Goal: Task Accomplishment & Management: Use online tool/utility

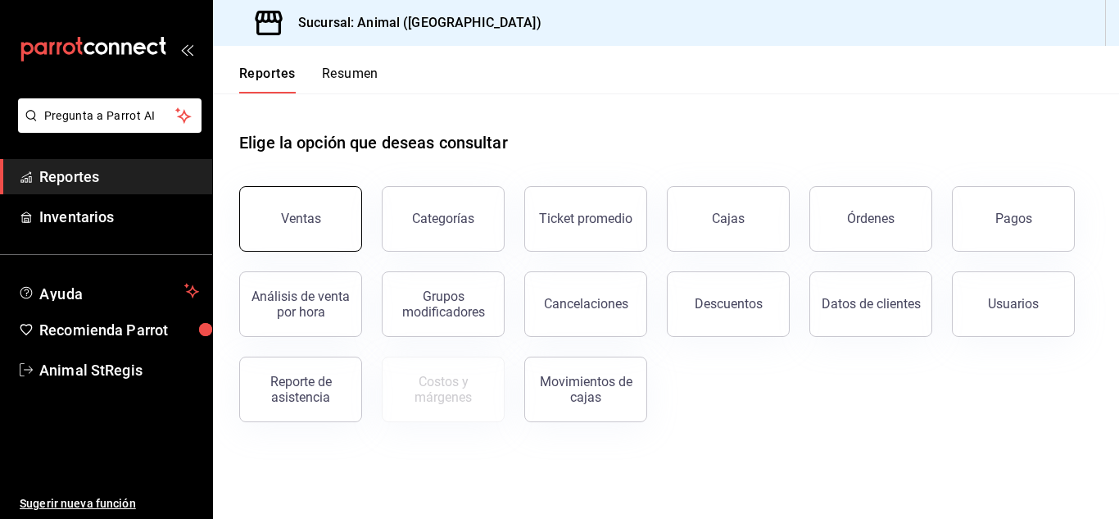
click at [302, 231] on button "Ventas" at bounding box center [300, 219] width 123 height 66
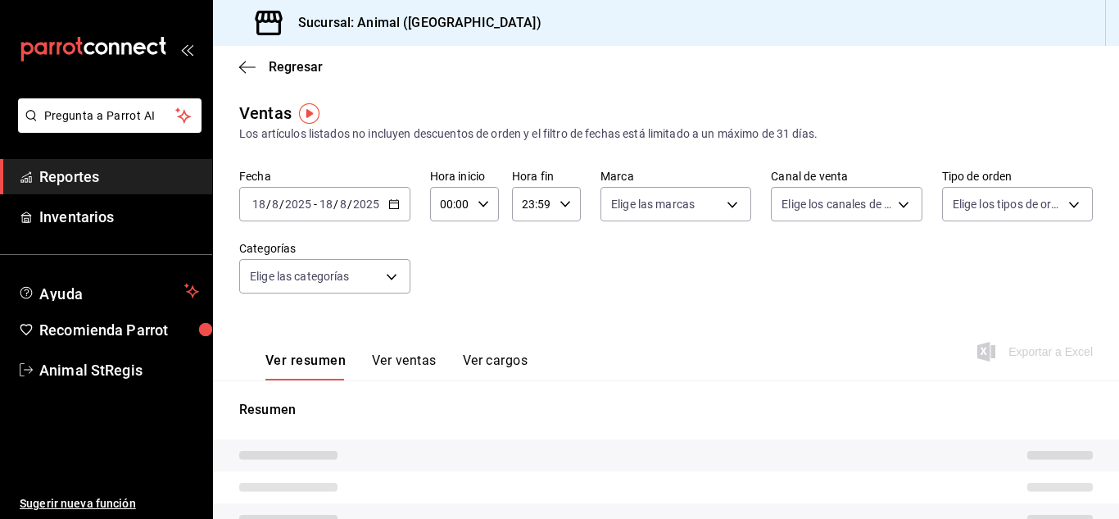
type input "05:00"
type input "PARROT,UBER_EATS,RAPPI,DIDI_FOOD,ONLINE"
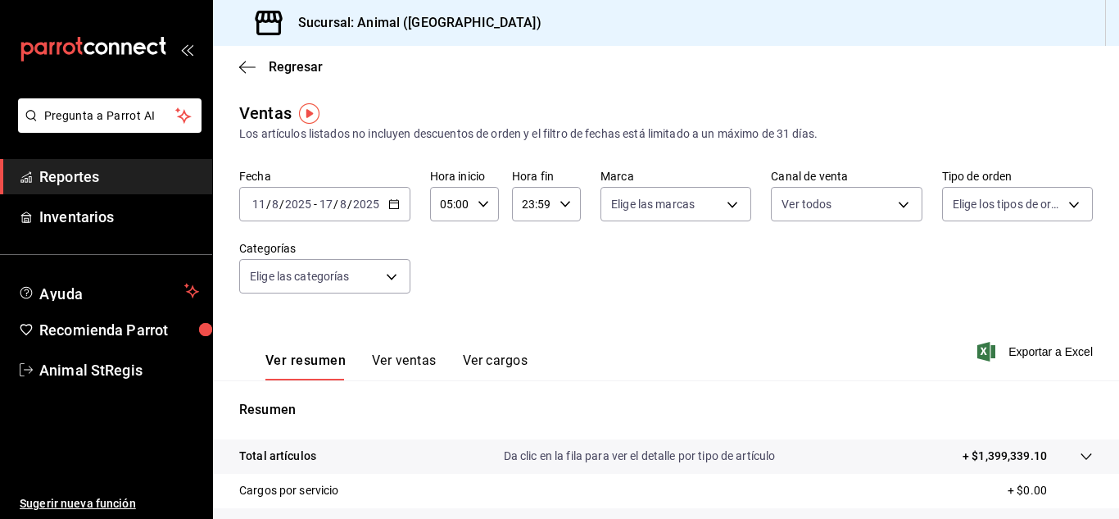
click at [397, 216] on div "[DATE] [DATE] - [DATE] [DATE]" at bounding box center [324, 204] width 171 height 34
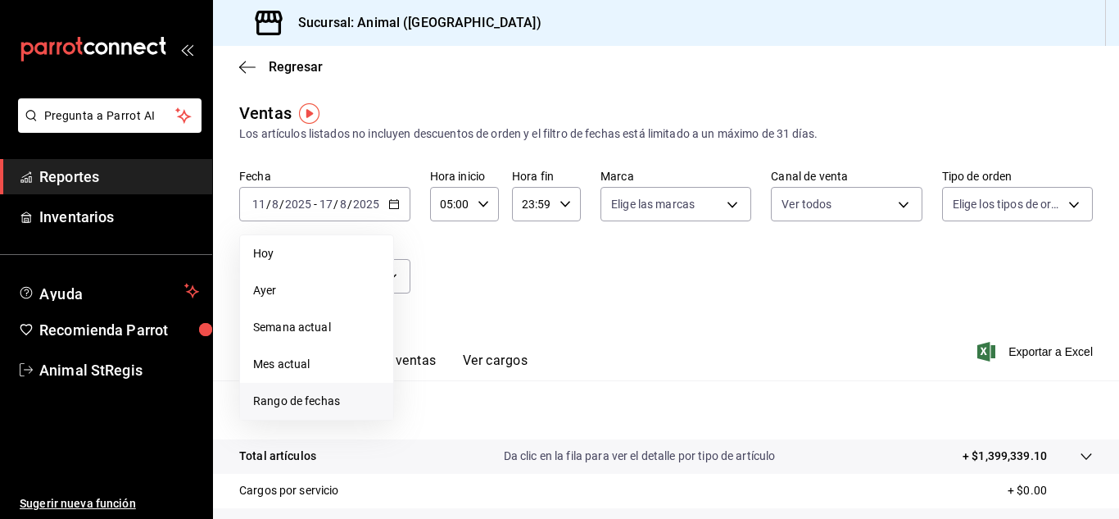
click at [323, 405] on span "Rango de fechas" at bounding box center [316, 401] width 127 height 17
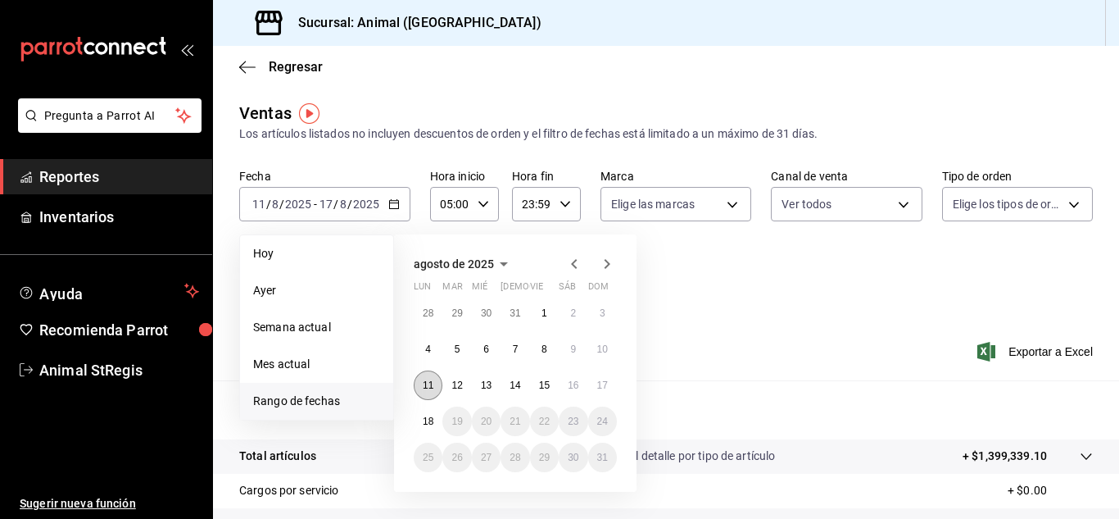
click at [428, 384] on abbr "11" at bounding box center [428, 384] width 11 height 11
click at [432, 420] on abbr "18" at bounding box center [428, 420] width 11 height 11
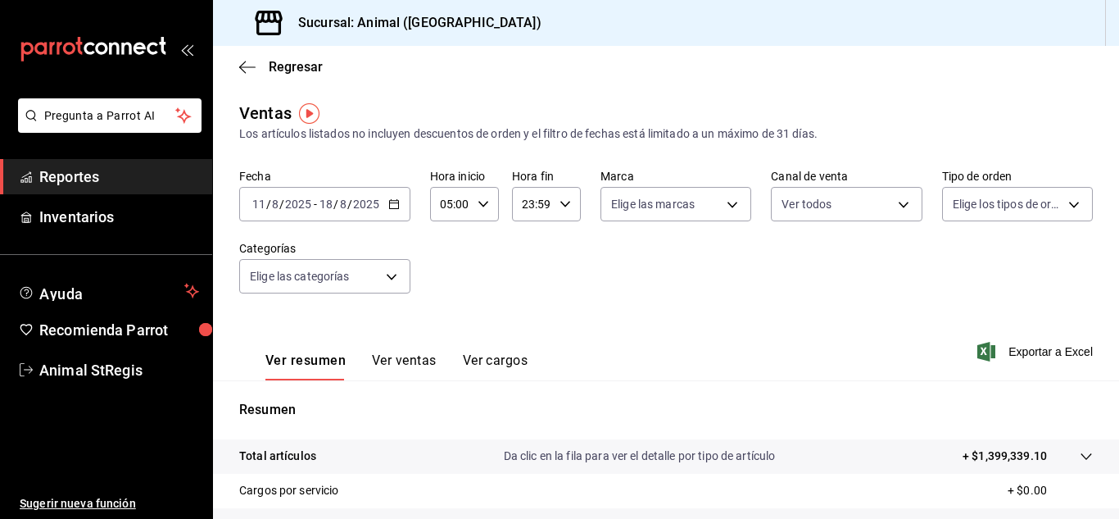
click at [565, 216] on div "23:59 Hora fin" at bounding box center [546, 204] width 69 height 34
click at [531, 250] on button "21" at bounding box center [526, 259] width 27 height 33
type input "21:59"
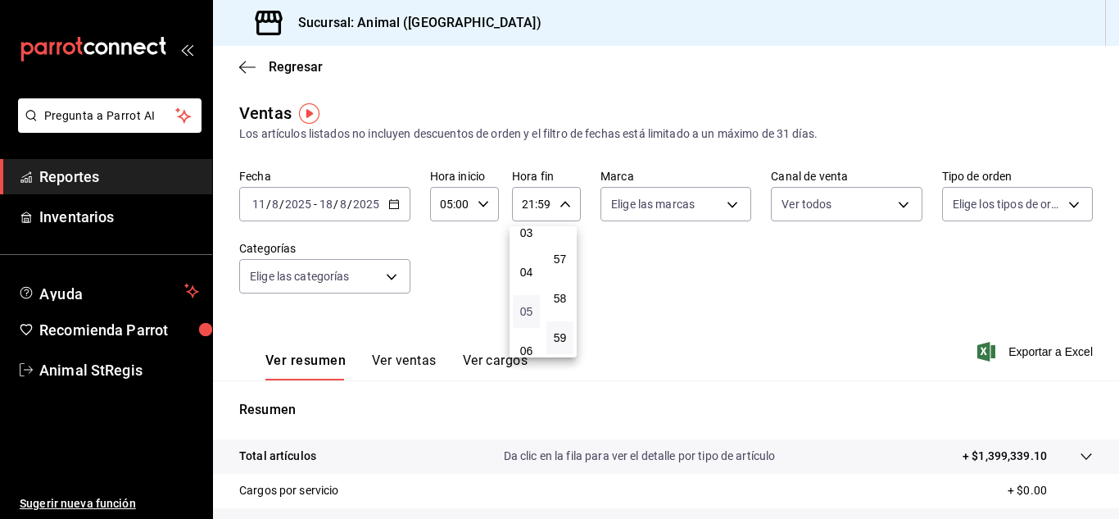
click at [527, 307] on span "05" at bounding box center [526, 311] width 7 height 13
click at [564, 262] on span "57" at bounding box center [559, 258] width 7 height 13
type input "05:57"
click at [565, 254] on button "00" at bounding box center [560, 245] width 27 height 33
type input "05:00"
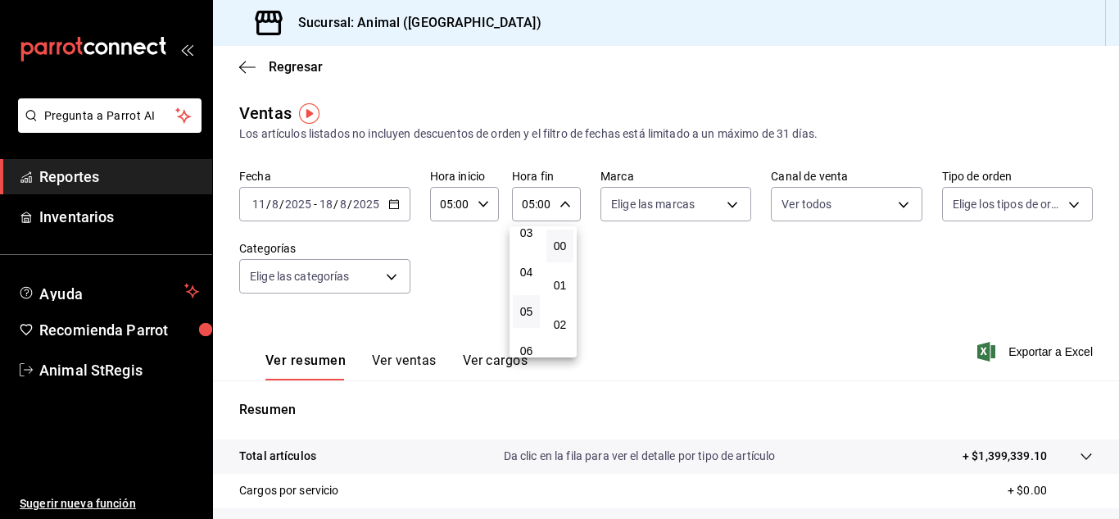
click at [733, 202] on div at bounding box center [559, 259] width 1119 height 519
click at [733, 202] on body "Pregunta a Parrot AI Reportes Inventarios Ayuda Recomienda Parrot Animal StRegi…" at bounding box center [559, 259] width 1119 height 519
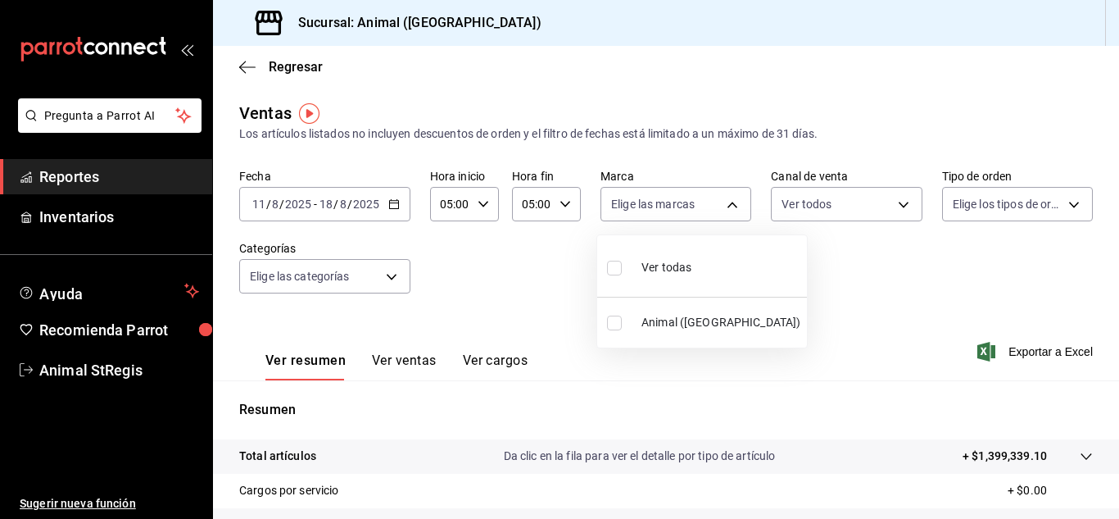
click at [617, 271] on input "checkbox" at bounding box center [614, 268] width 15 height 15
checkbox input "true"
type input "3f39fcdc-c8c4-4fff-883a-47b345d9391c"
checkbox input "true"
click at [886, 210] on div at bounding box center [559, 259] width 1119 height 519
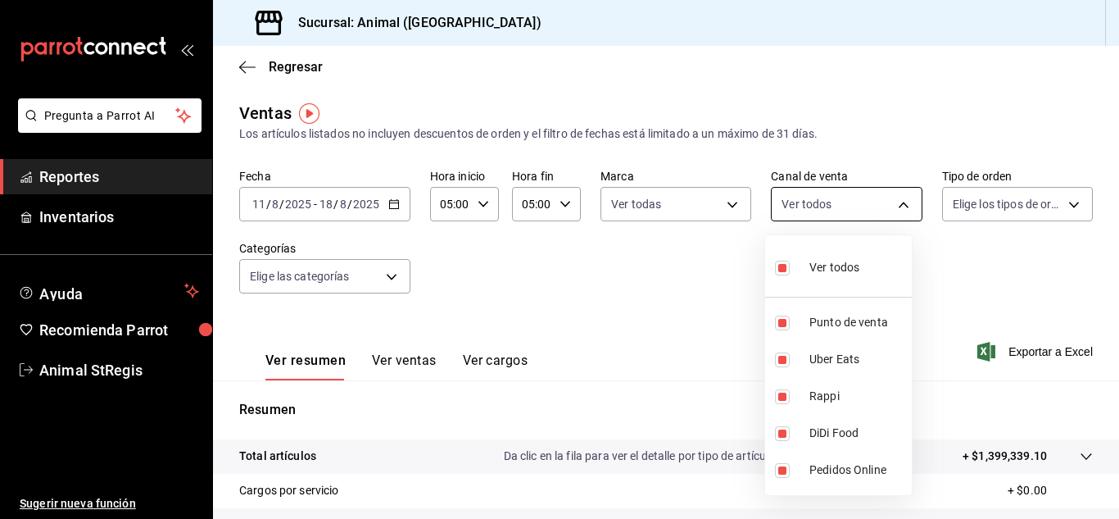
click at [898, 206] on body "Pregunta a Parrot AI Reportes Inventarios Ayuda Recomienda Parrot Animal StRegi…" at bounding box center [559, 259] width 1119 height 519
click at [1006, 208] on div at bounding box center [559, 259] width 1119 height 519
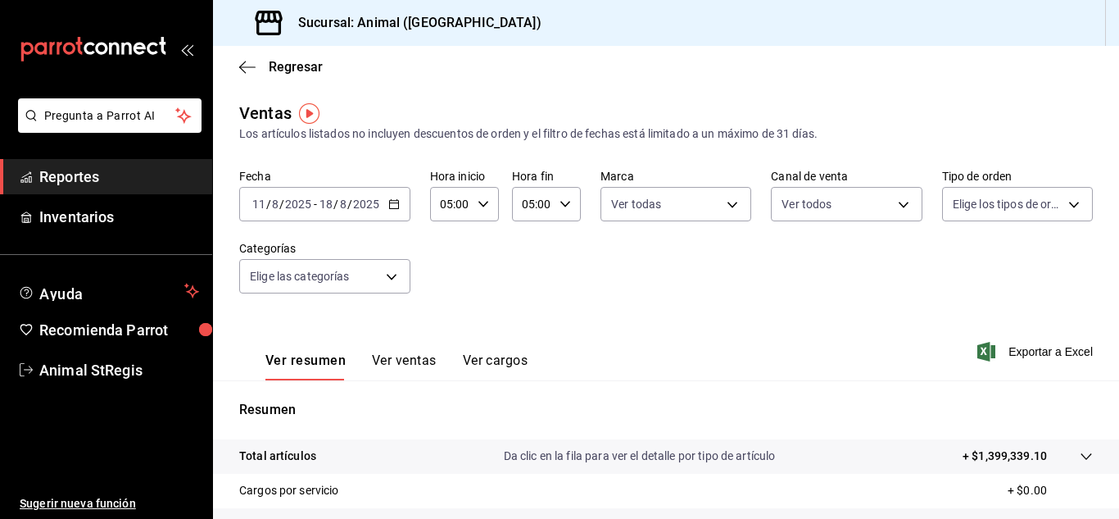
click at [1006, 208] on body "Pregunta a Parrot AI Reportes Inventarios Ayuda Recomienda Parrot Animal StRegi…" at bounding box center [559, 259] width 1119 height 519
click at [951, 273] on input "checkbox" at bounding box center [950, 268] width 15 height 15
checkbox input "true"
type input "3f245141-8cb2-4099-bf0f-bc16ed99609a,be50bec9-a7ef-41cc-9154-7015b9ad380c,EXTER…"
checkbox input "true"
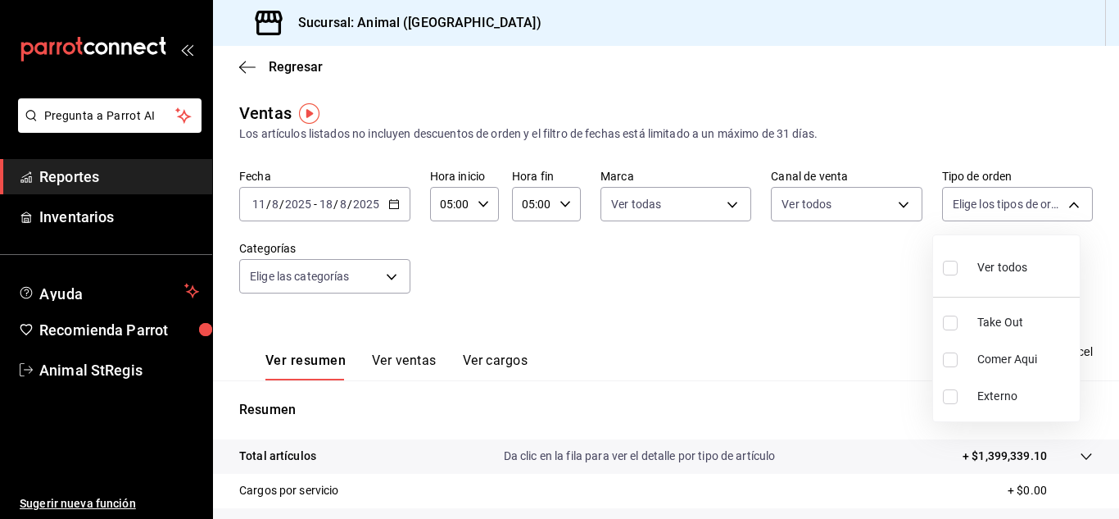
checkbox input "true"
click at [388, 276] on div at bounding box center [559, 259] width 1119 height 519
click at [388, 276] on body "Pregunta a Parrot AI Reportes Inventarios Ayuda Recomienda Parrot Animal StRegi…" at bounding box center [559, 259] width 1119 height 519
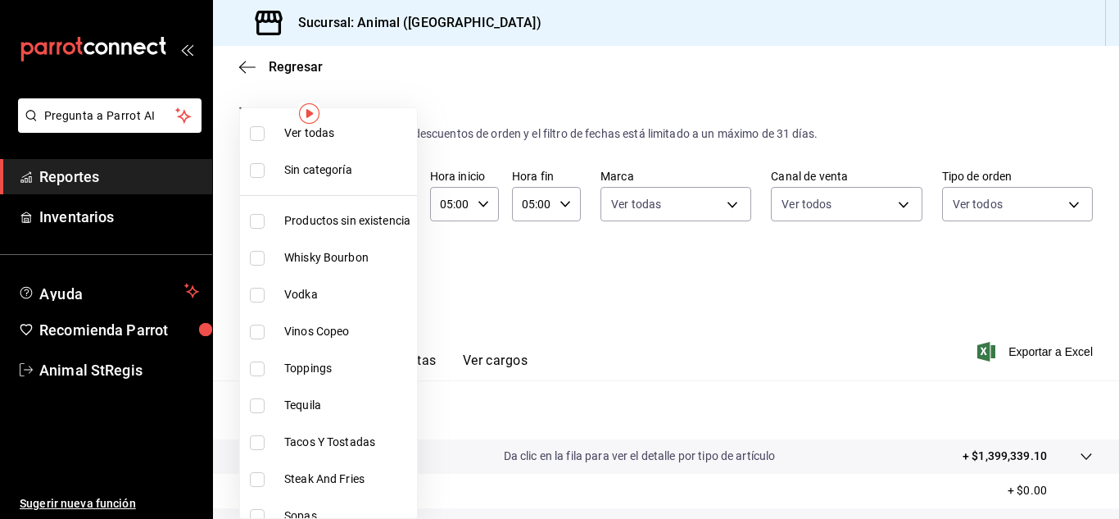
click at [255, 131] on input "checkbox" at bounding box center [257, 133] width 15 height 15
checkbox input "true"
type input "ab590da7-d0c4-47a8-ac4f-44aecaaca930,928f1d8c-49b4-4cad-a5c8-35f7885dcb7c,2440b…"
checkbox input "true"
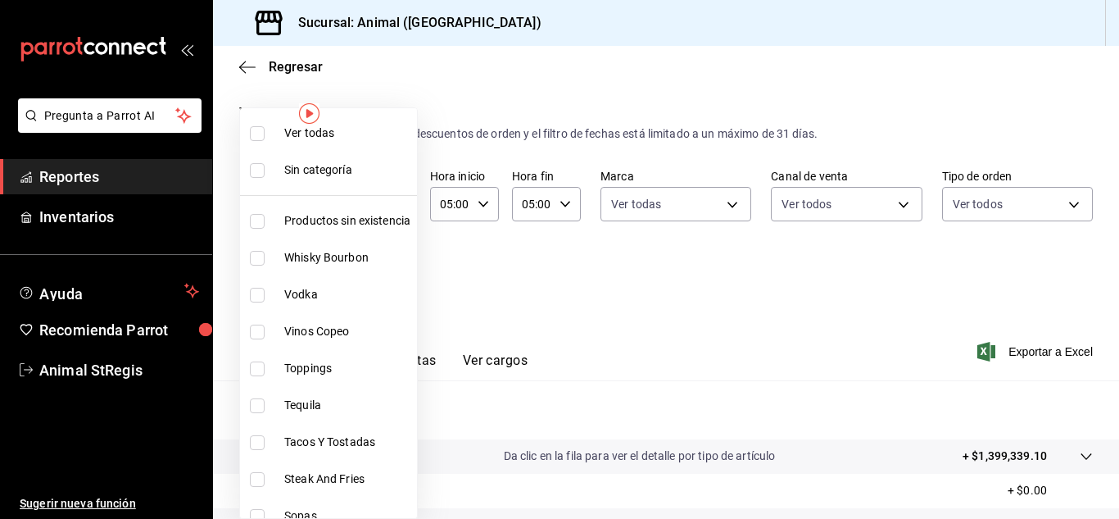
checkbox input "true"
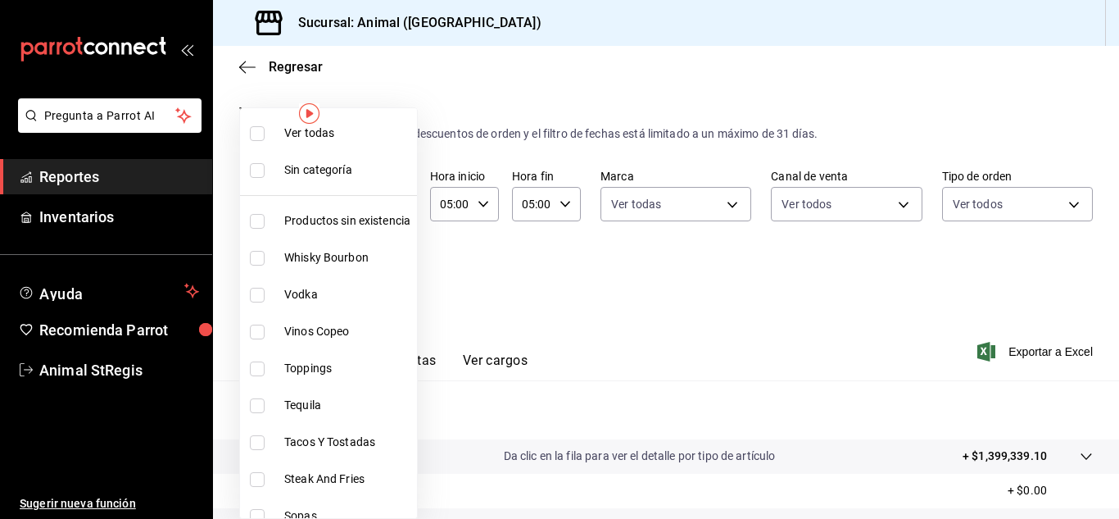
checkbox input "true"
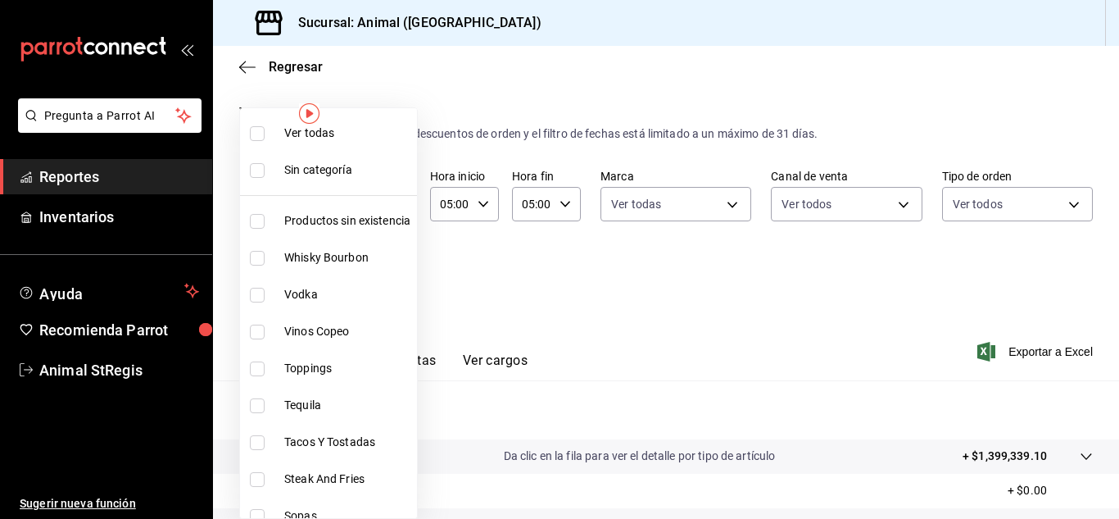
checkbox input "true"
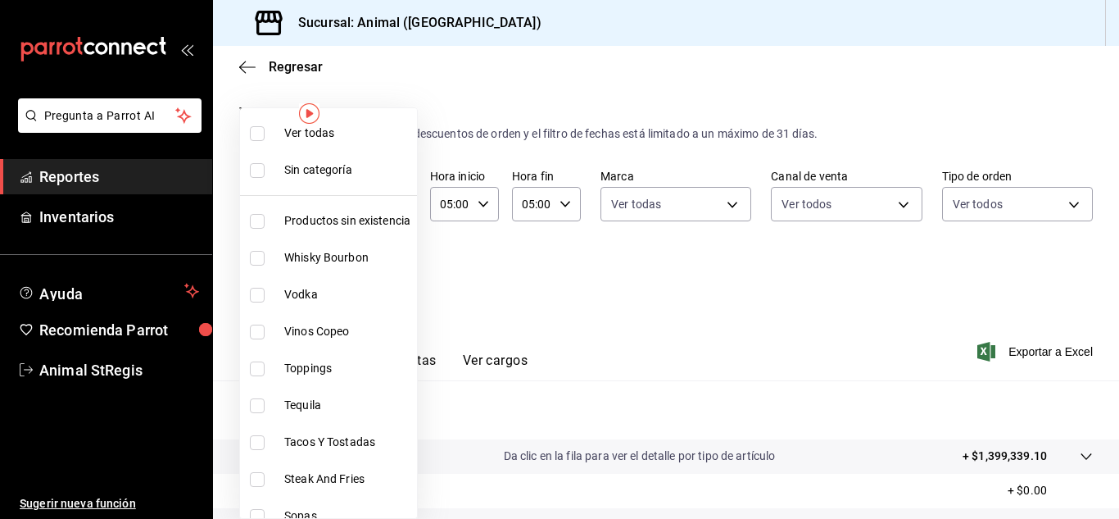
checkbox input "true"
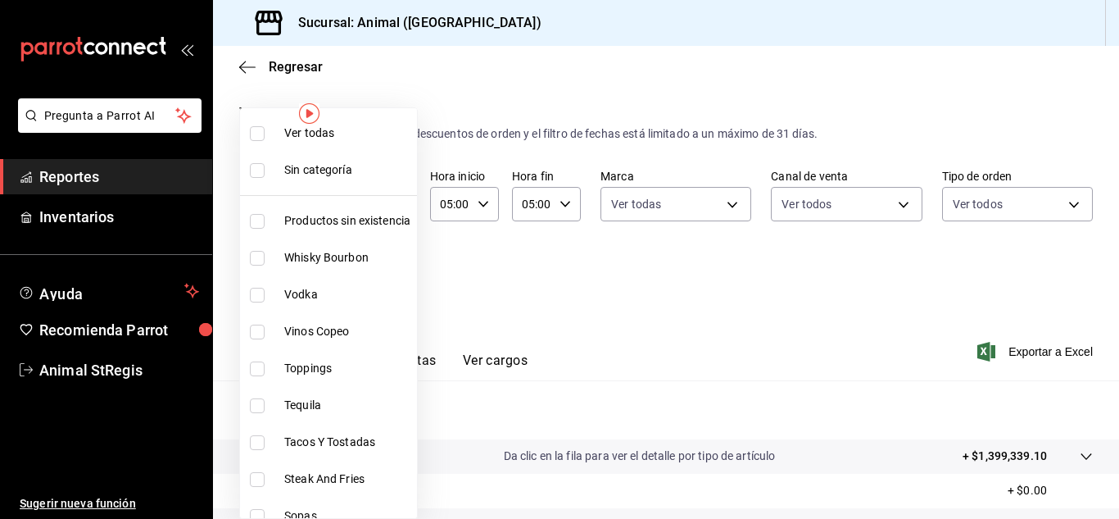
checkbox input "true"
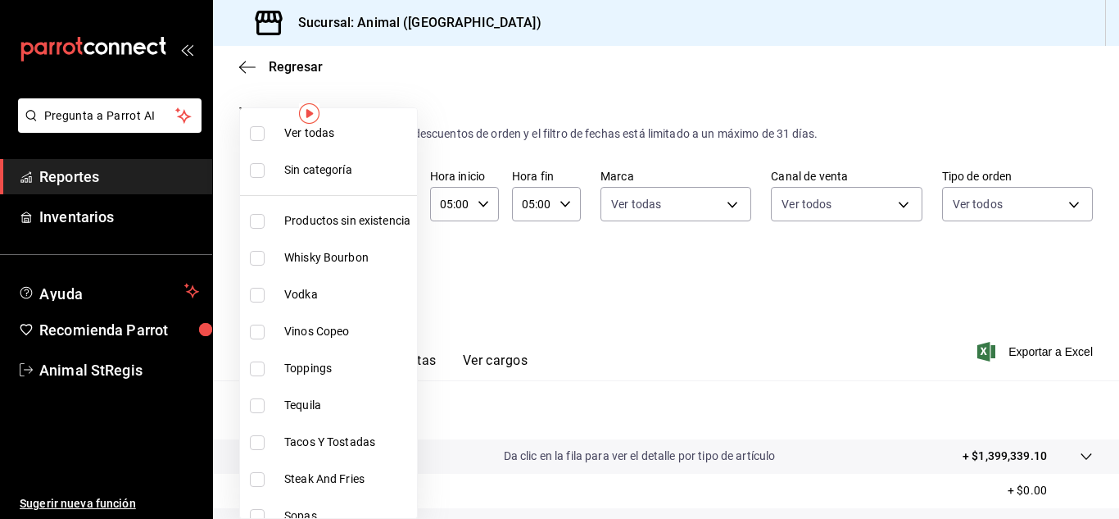
checkbox input "true"
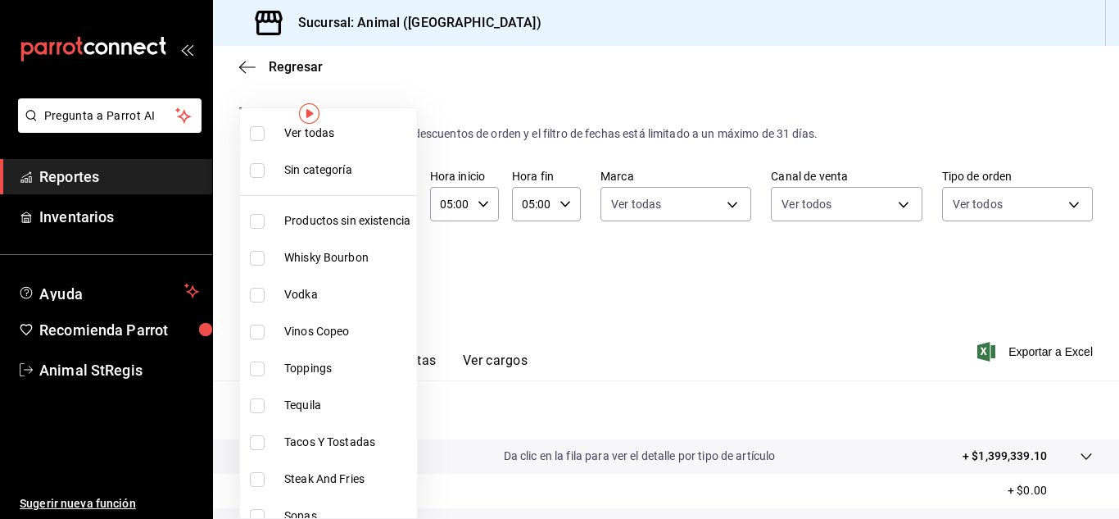
checkbox input "true"
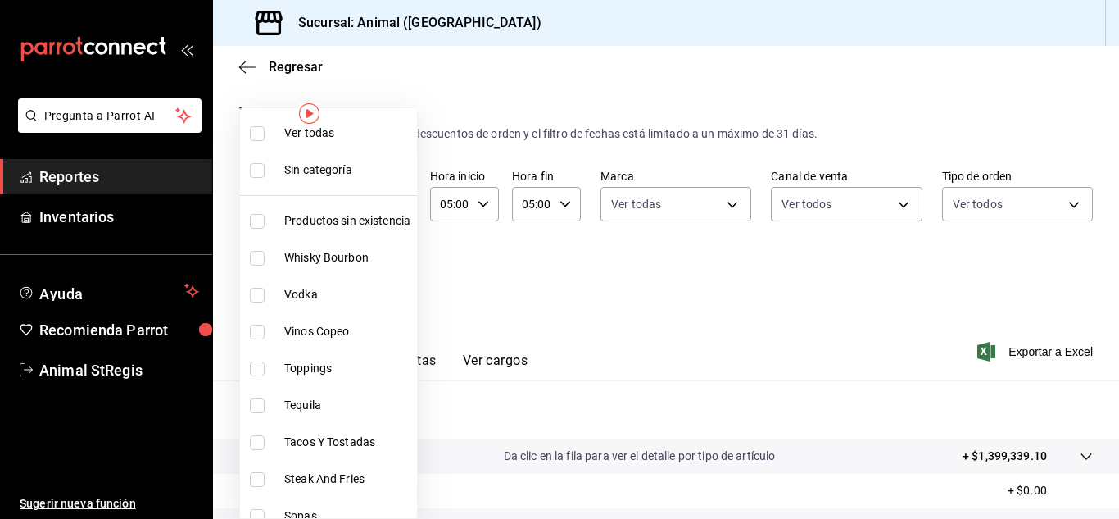
checkbox input "true"
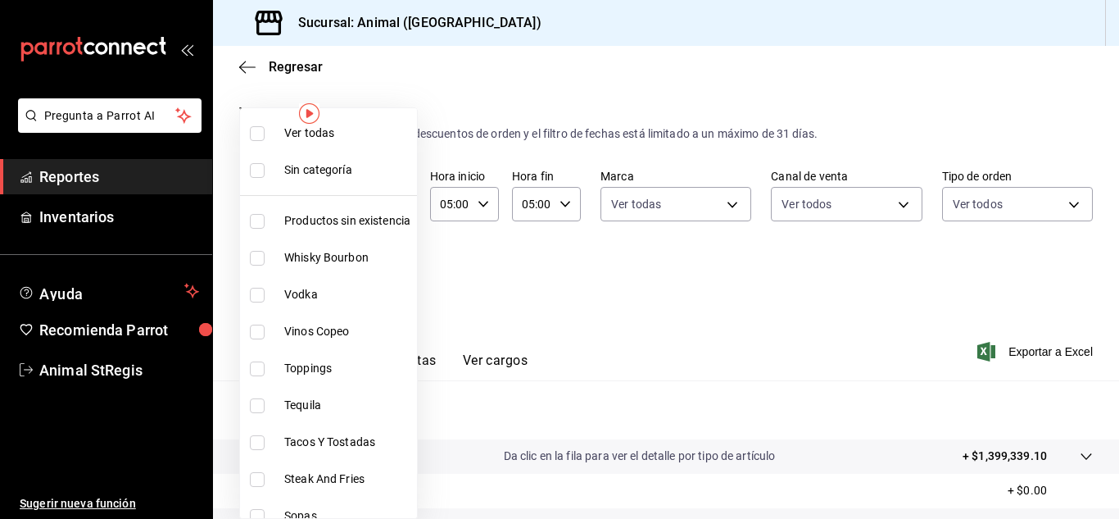
checkbox input "true"
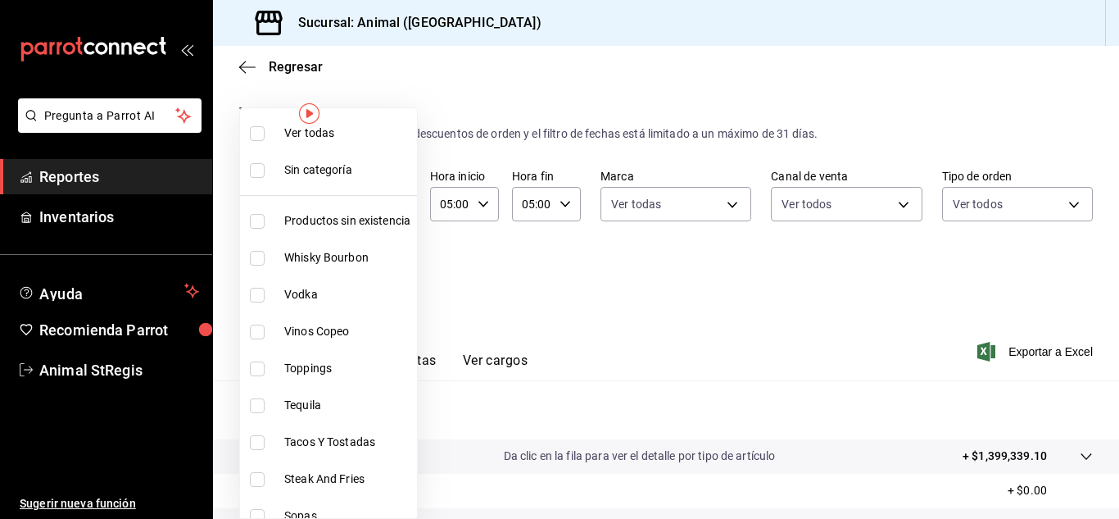
checkbox input "true"
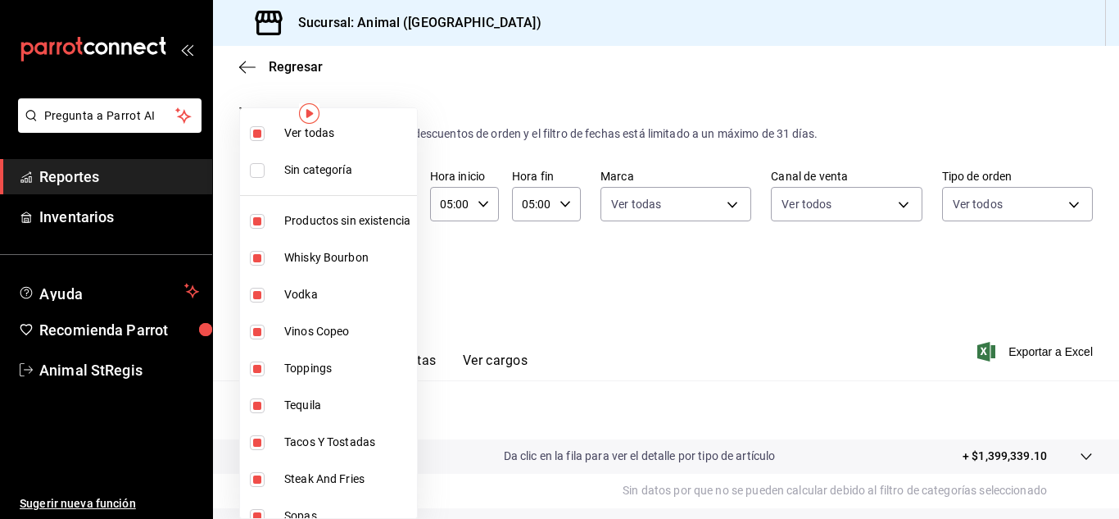
click at [1036, 350] on div at bounding box center [559, 259] width 1119 height 519
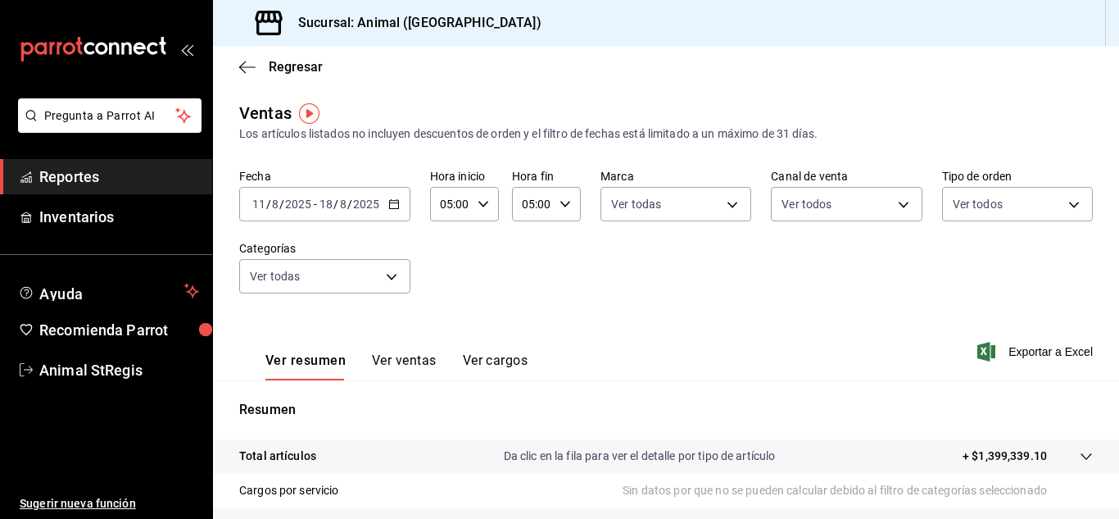
click at [1036, 350] on span "Exportar a Excel" at bounding box center [1037, 352] width 112 height 20
click at [388, 285] on body "Pregunta a Parrot AI Reportes Inventarios Ayuda Recomienda Parrot Animal StRegi…" at bounding box center [559, 259] width 1119 height 519
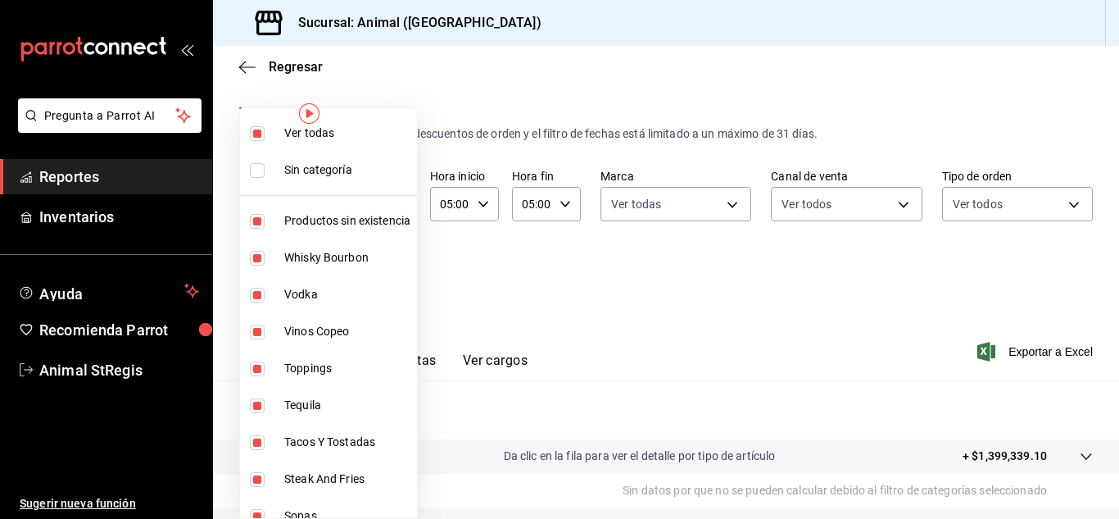
click at [506, 311] on div at bounding box center [559, 259] width 1119 height 519
